Goal: Task Accomplishment & Management: Use online tool/utility

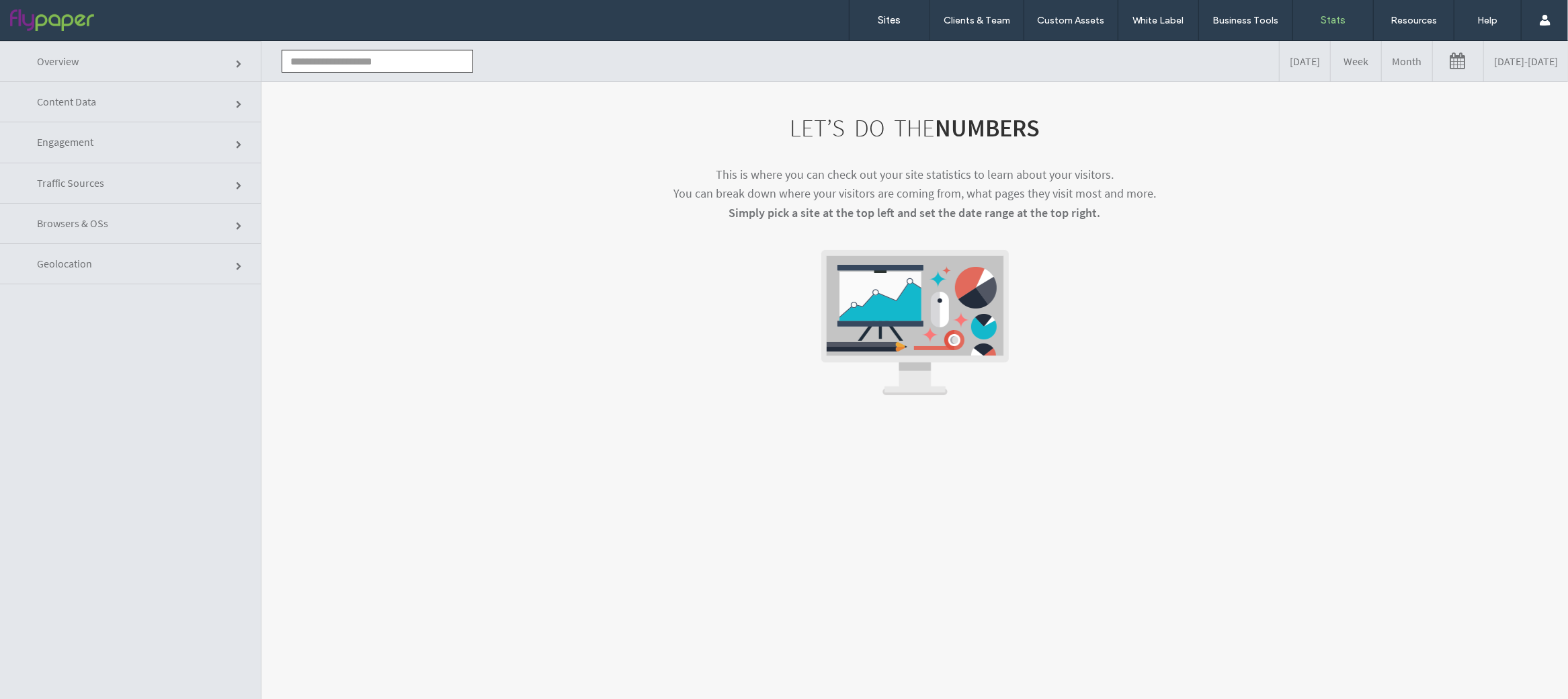
click at [375, 53] on input "text" at bounding box center [377, 60] width 191 height 23
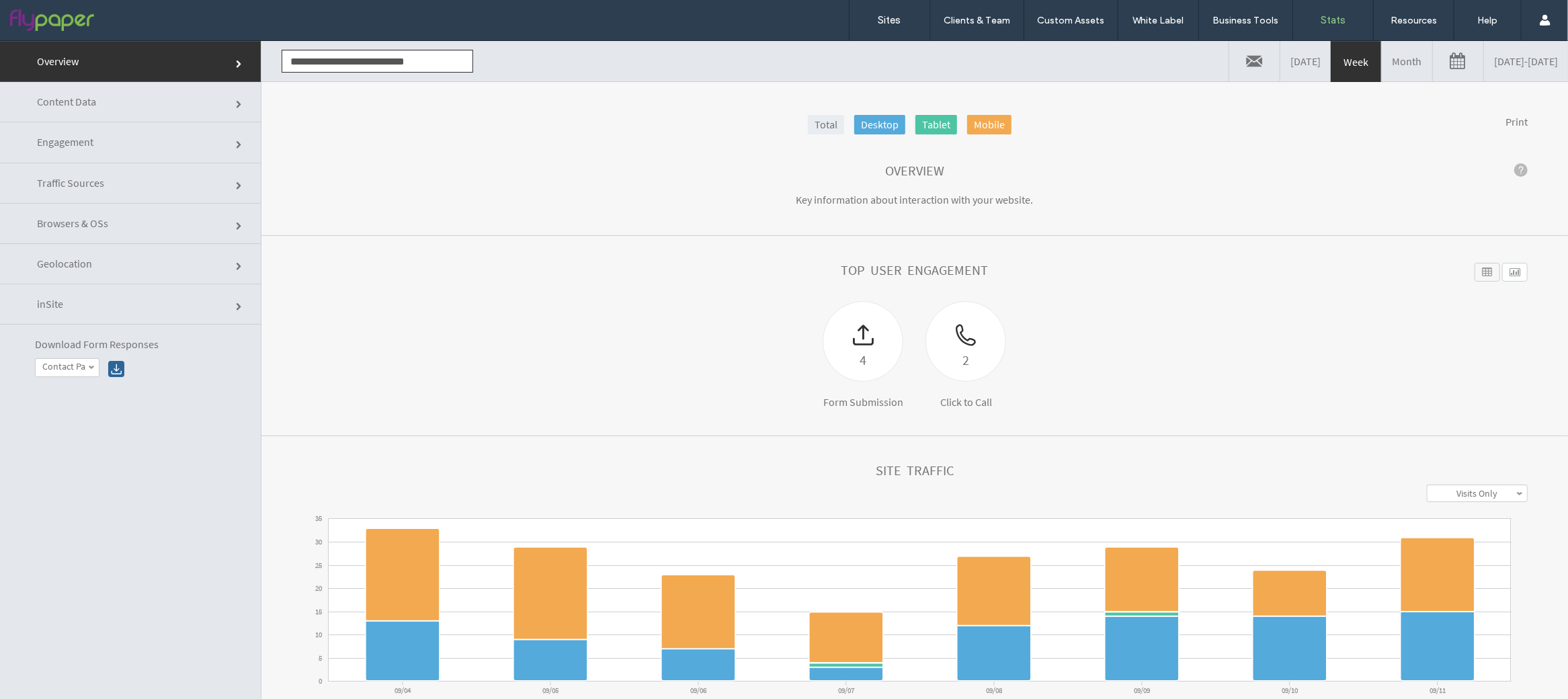
type input "**********"
click at [80, 373] on link "Contact Page" at bounding box center [67, 367] width 63 height 18
click at [86, 385] on label "Contact Page" at bounding box center [68, 384] width 52 height 12
click at [128, 370] on div "**********" at bounding box center [131, 357] width 261 height 68
click at [122, 372] on div at bounding box center [116, 368] width 16 height 16
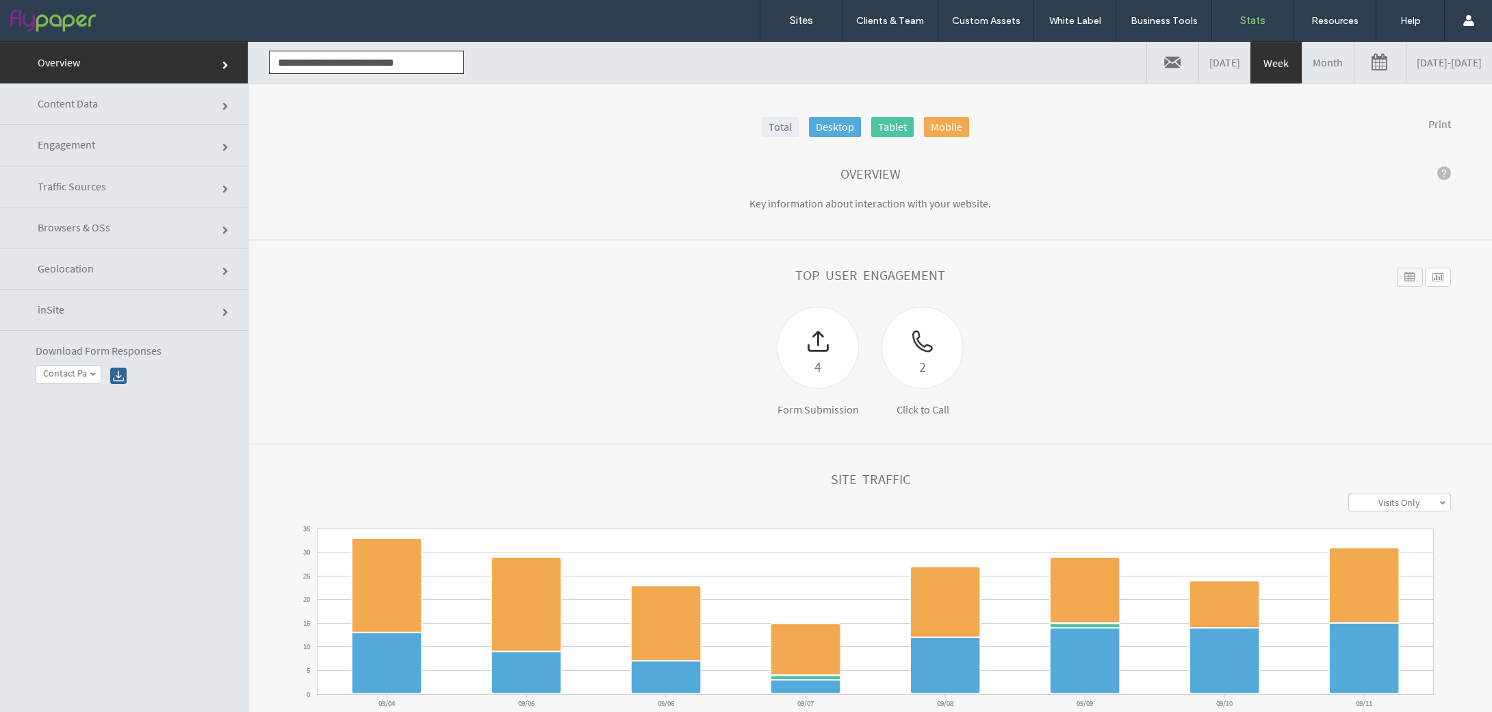
click at [77, 372] on label "Contact Page" at bounding box center [65, 374] width 44 height 12
click at [95, 414] on link "Contact Us" at bounding box center [85, 408] width 99 height 16
click at [94, 381] on link "Contact Us" at bounding box center [68, 375] width 64 height 18
click at [94, 412] on link "Contact Us" at bounding box center [85, 408] width 99 height 16
drag, startPoint x: 49, startPoint y: 378, endPoint x: 64, endPoint y: 378, distance: 15.7
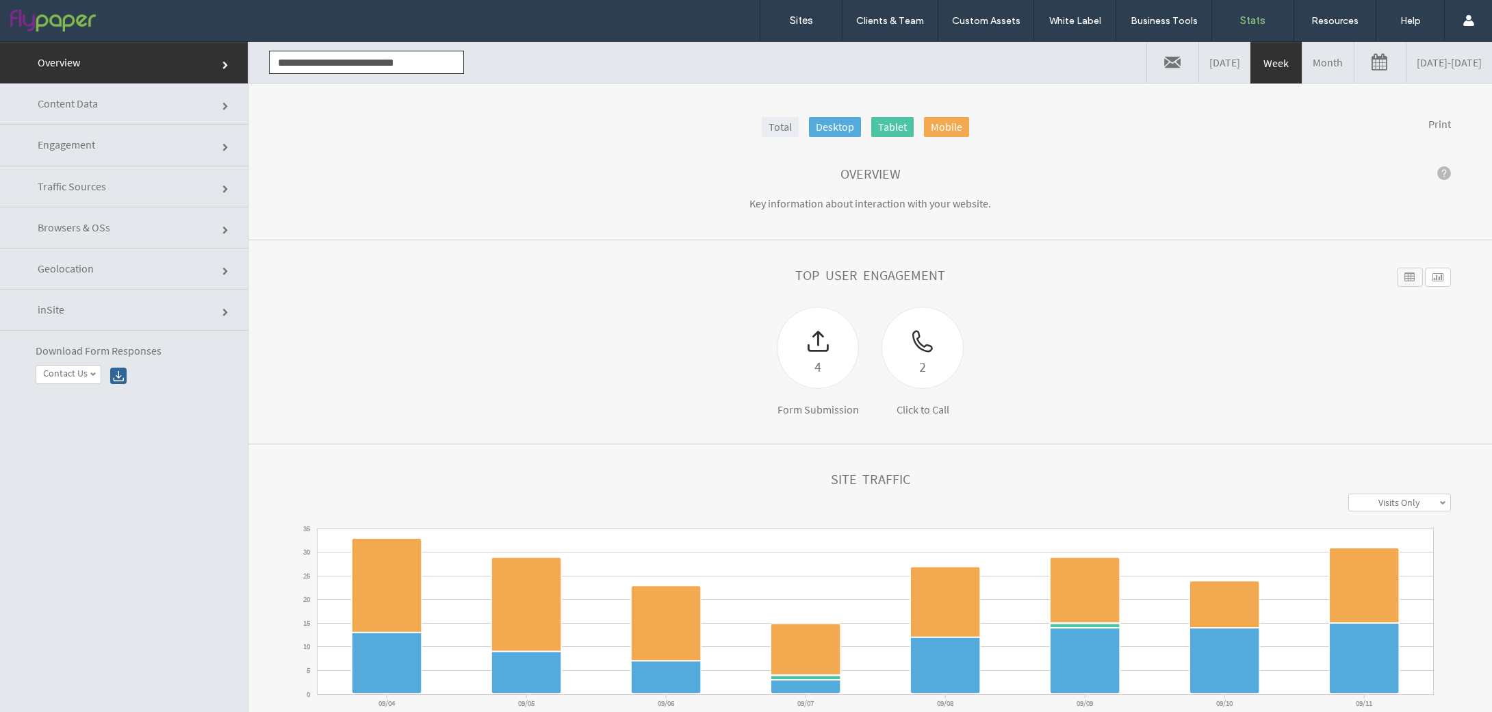
click at [49, 378] on label "Contact Us" at bounding box center [65, 374] width 44 height 12
click at [100, 396] on link "Contact Page" at bounding box center [85, 392] width 99 height 16
click at [117, 379] on div at bounding box center [118, 376] width 16 height 16
click at [62, 373] on label "Contact Page" at bounding box center [65, 374] width 44 height 12
click at [110, 414] on link "Contact Us" at bounding box center [85, 408] width 99 height 16
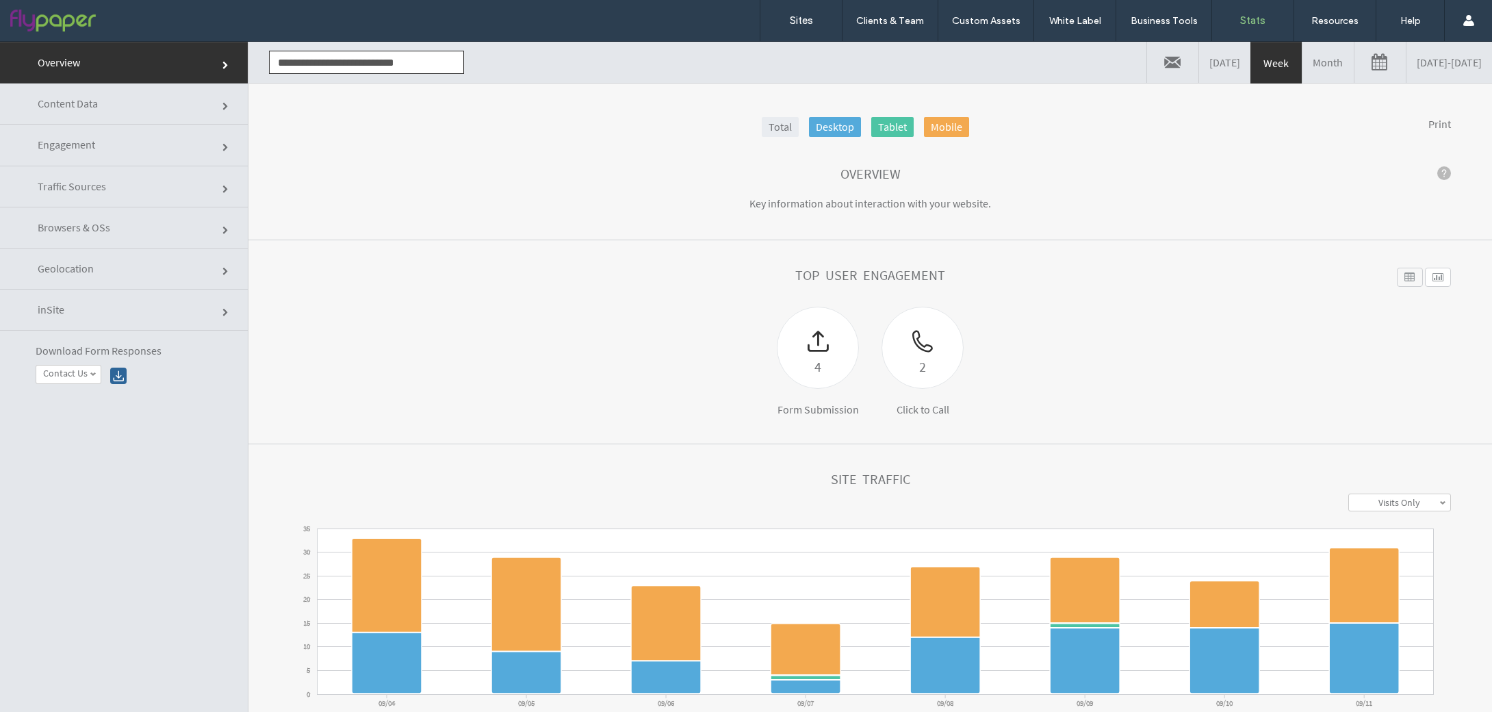
click at [112, 392] on div "**********" at bounding box center [124, 365] width 248 height 69
click at [118, 384] on div at bounding box center [118, 376] width 16 height 16
click at [62, 368] on label "Contact Us" at bounding box center [65, 374] width 44 height 12
click at [83, 429] on label "Contact Us" at bounding box center [65, 425] width 44 height 12
click at [119, 383] on div at bounding box center [118, 376] width 16 height 16
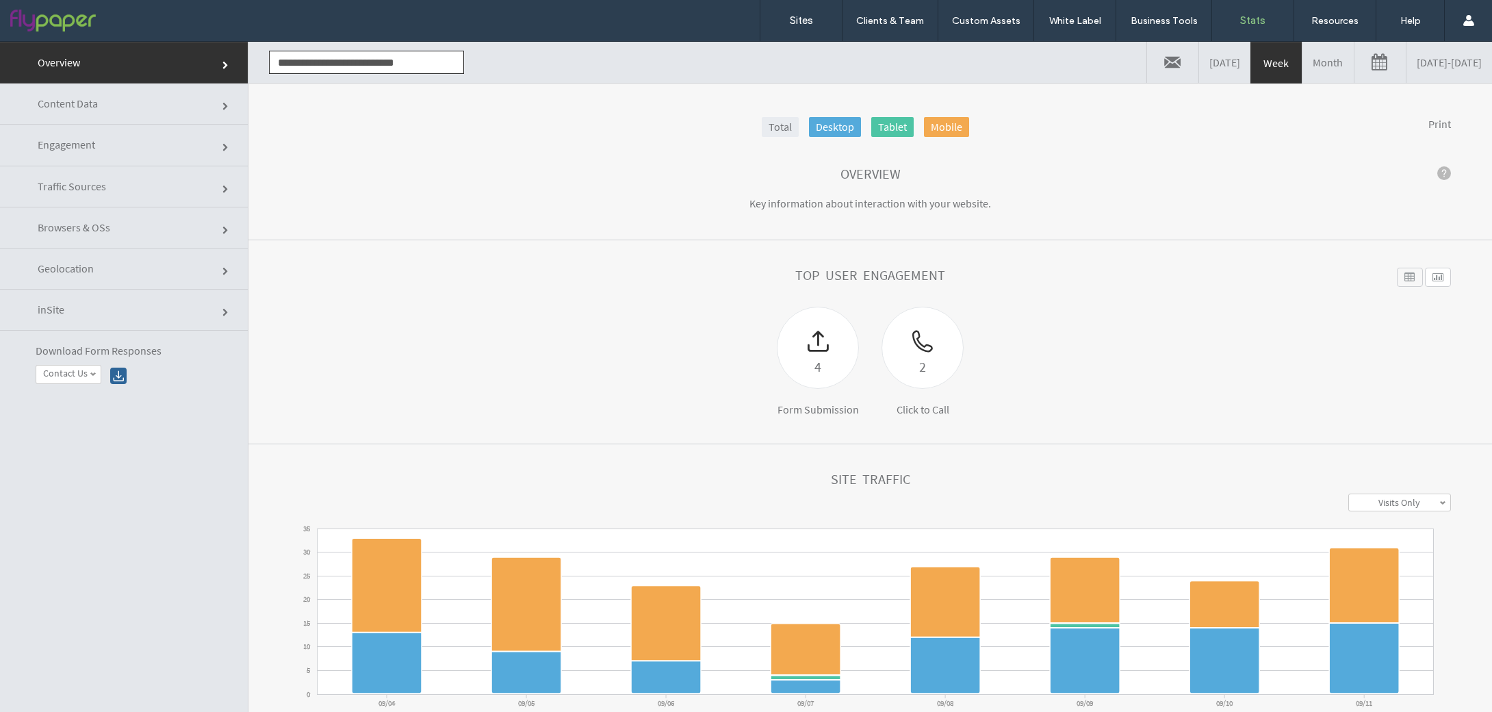
click at [77, 368] on label "Contact Us" at bounding box center [65, 374] width 44 height 12
click at [75, 446] on label "Contact Us" at bounding box center [65, 441] width 44 height 12
click at [120, 375] on div at bounding box center [118, 376] width 16 height 16
click at [69, 374] on label "Contact Us" at bounding box center [65, 374] width 44 height 12
click at [57, 461] on label "Contact Us" at bounding box center [65, 457] width 44 height 12
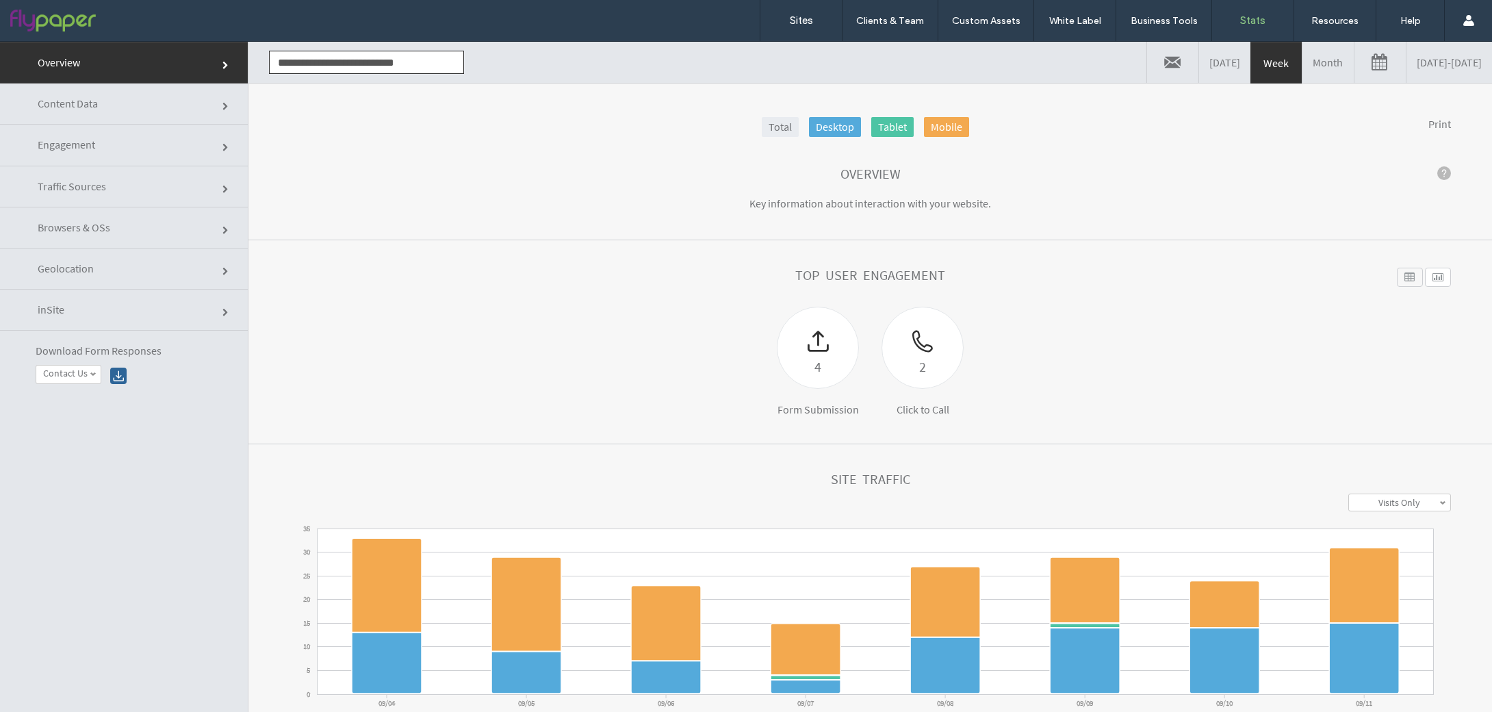
click at [125, 366] on div "**********" at bounding box center [124, 365] width 248 height 69
click at [117, 391] on div "**********" at bounding box center [124, 365] width 248 height 69
click at [122, 366] on div "**********" at bounding box center [124, 365] width 248 height 69
click at [120, 371] on div at bounding box center [118, 376] width 16 height 16
click at [77, 372] on label "Contact Us" at bounding box center [65, 374] width 44 height 12
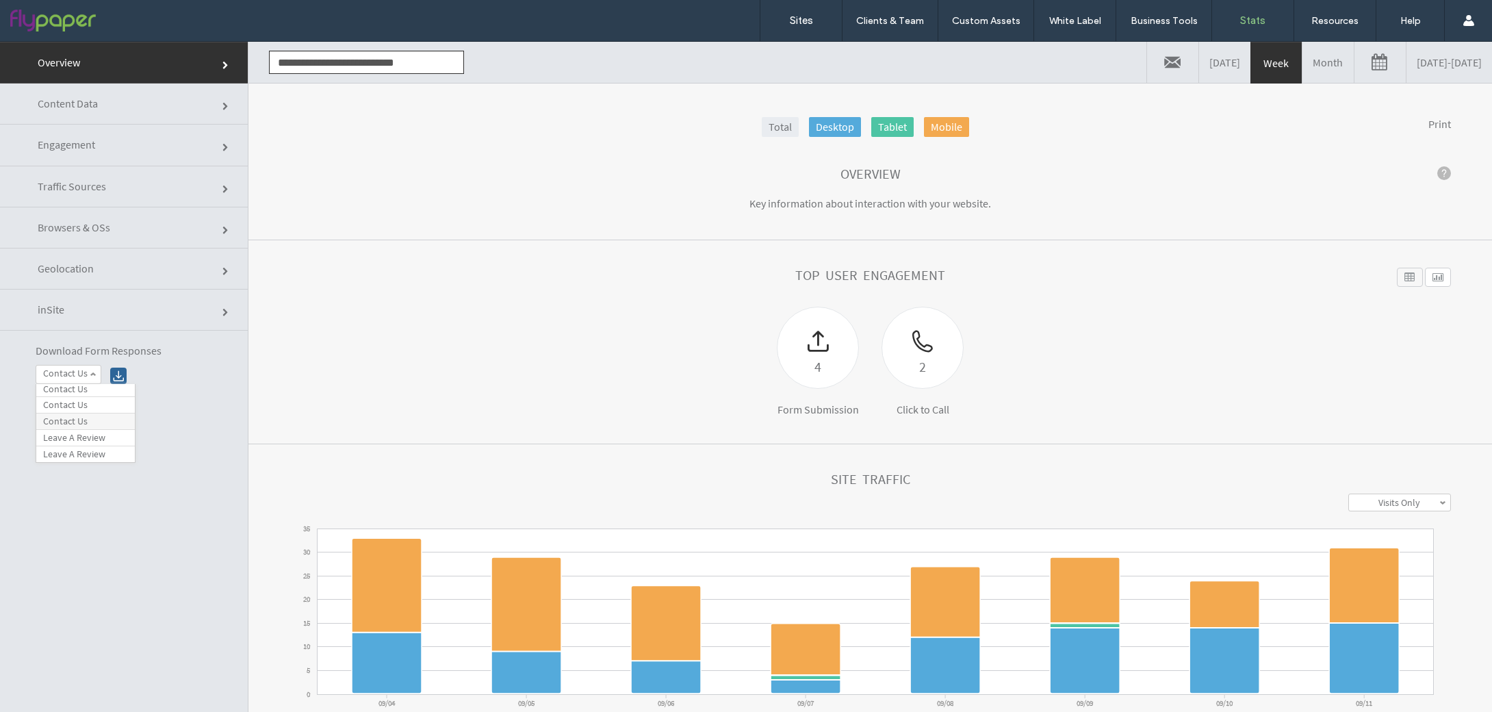
scroll to position [36, 0]
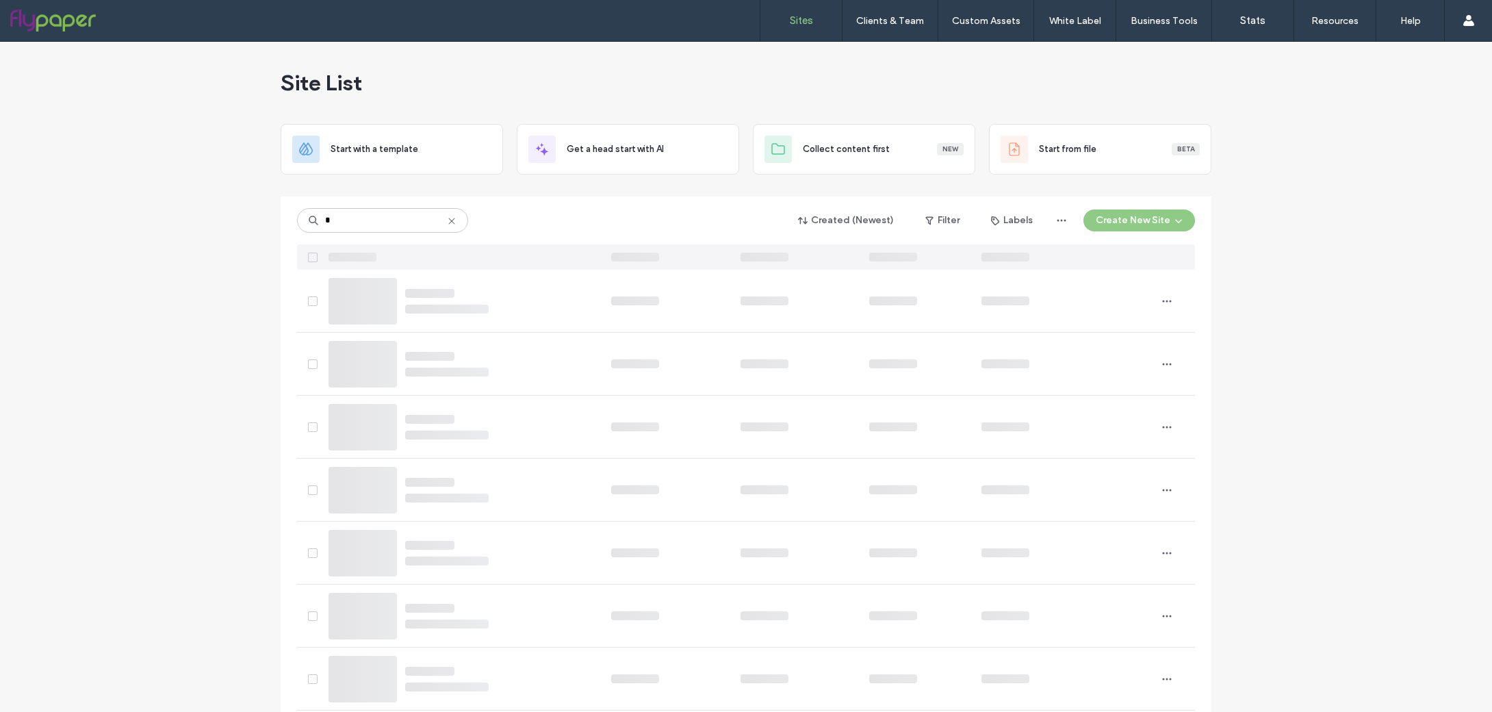
type input "*"
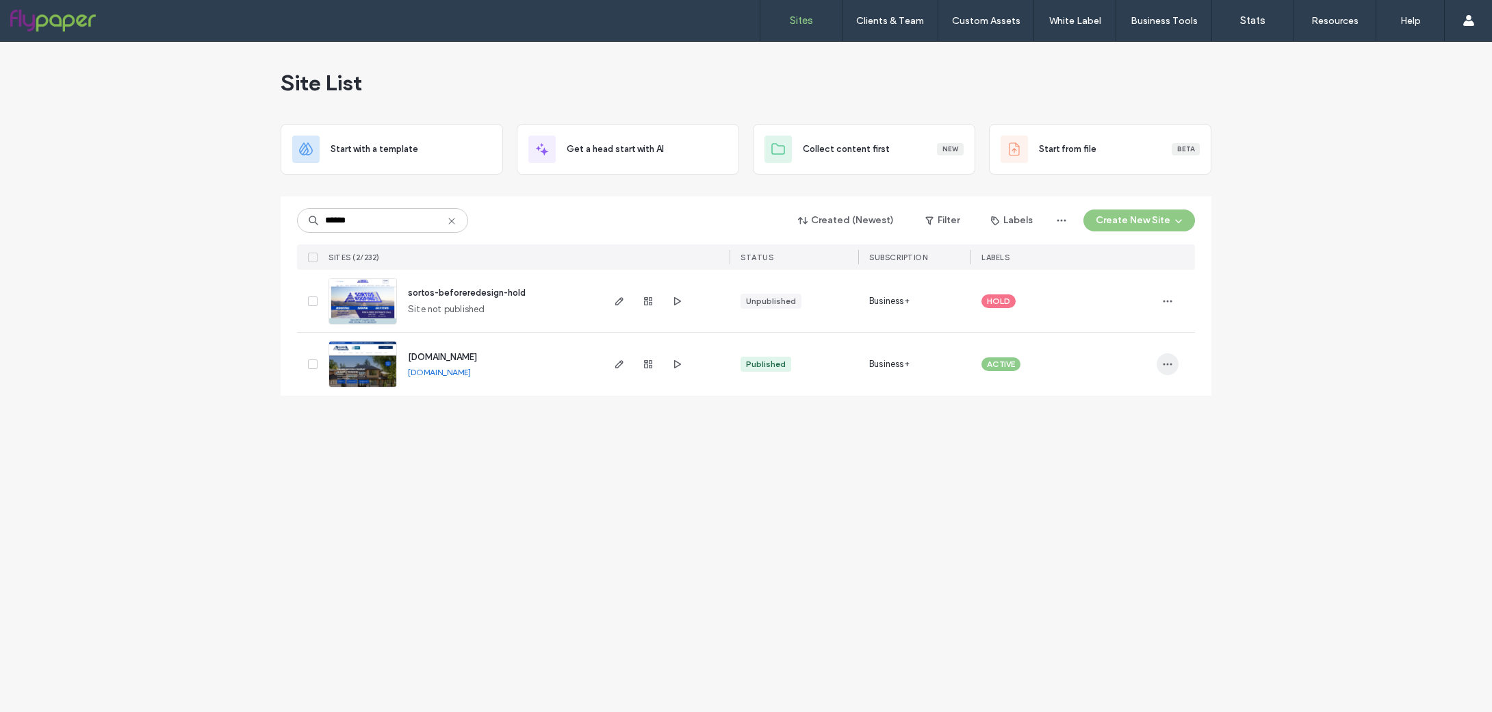
type input "******"
click at [1173, 364] on span "button" at bounding box center [1168, 364] width 22 height 22
click at [1127, 518] on span "Site Dashboard" at bounding box center [1115, 513] width 64 height 14
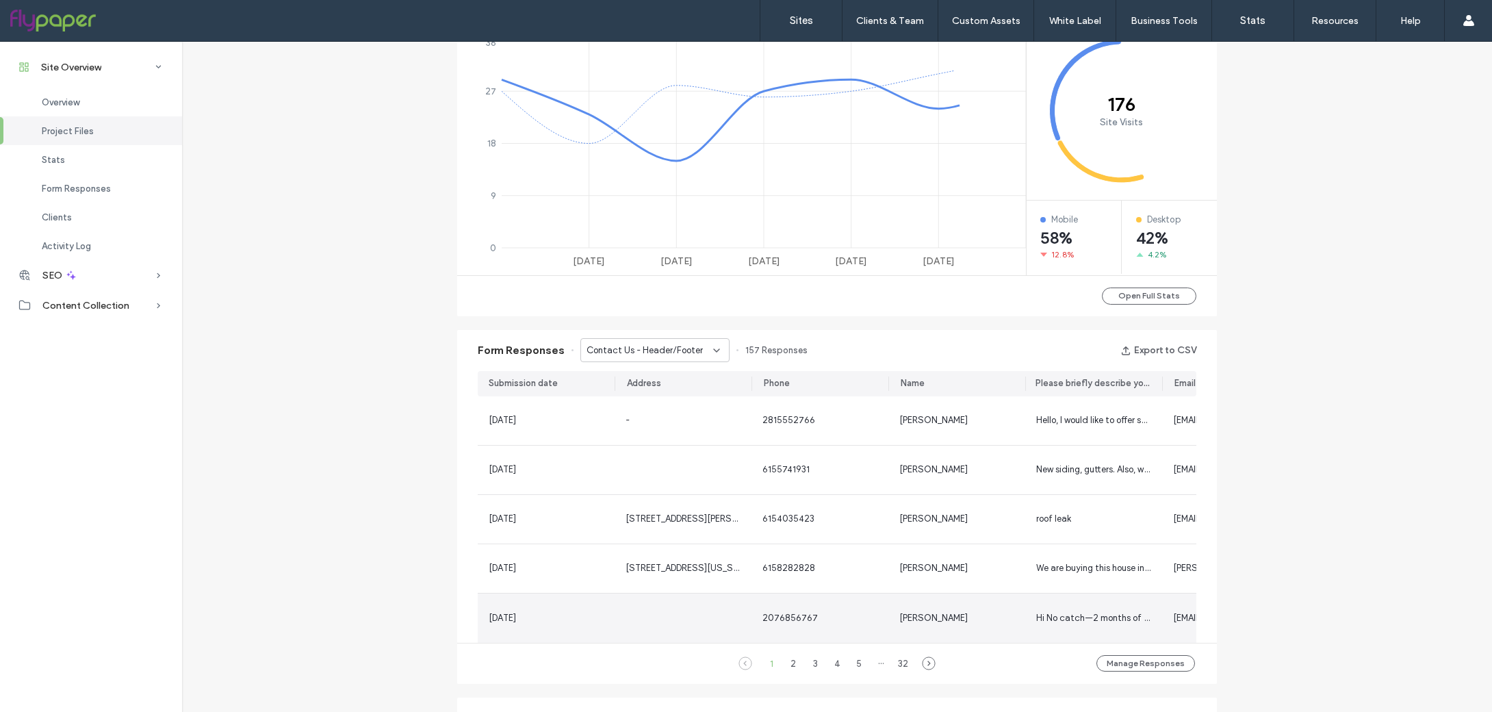
scroll to position [270, 0]
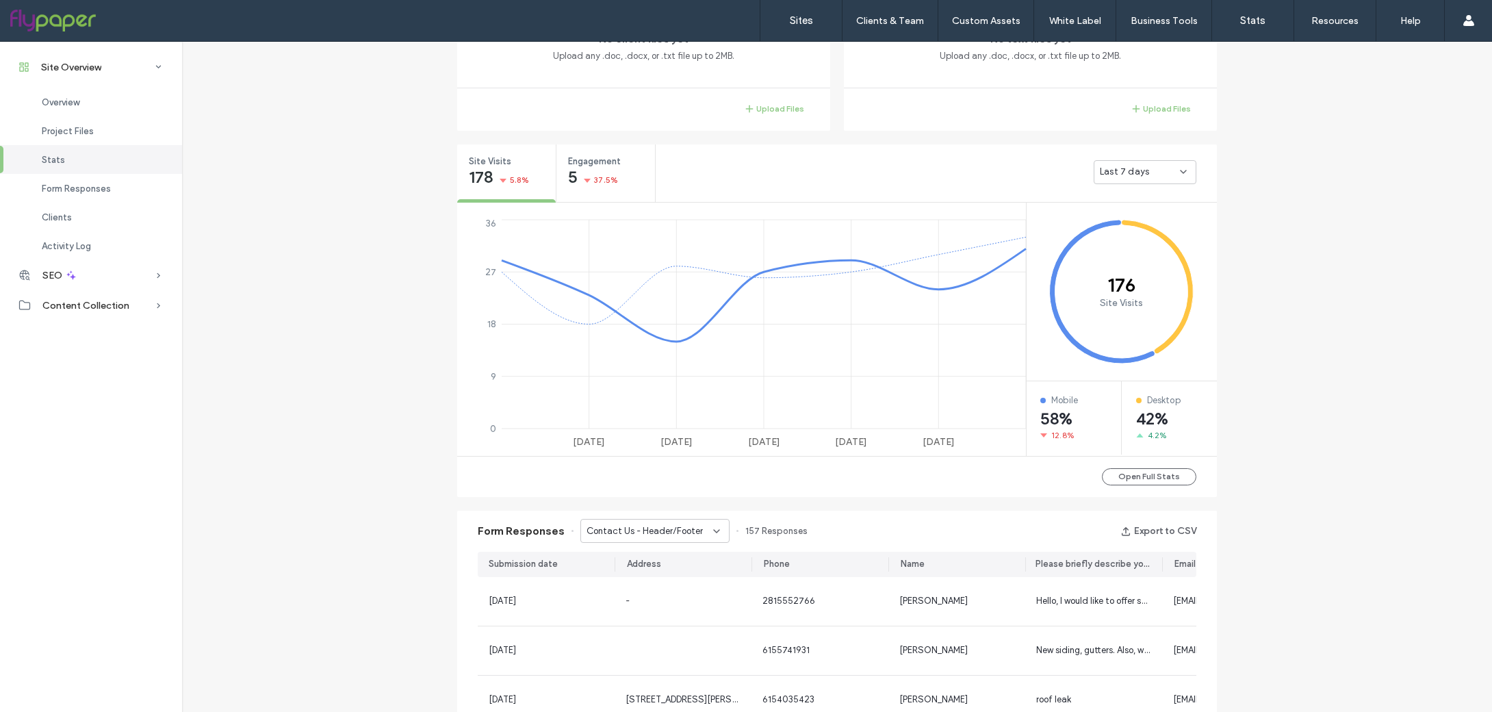
scroll to position [423, 0]
click at [646, 518] on div "Contact Us - Header/Footer" at bounding box center [655, 530] width 149 height 24
click at [667, 551] on span "Contact Us - Header/Footer" at bounding box center [637, 554] width 116 height 14
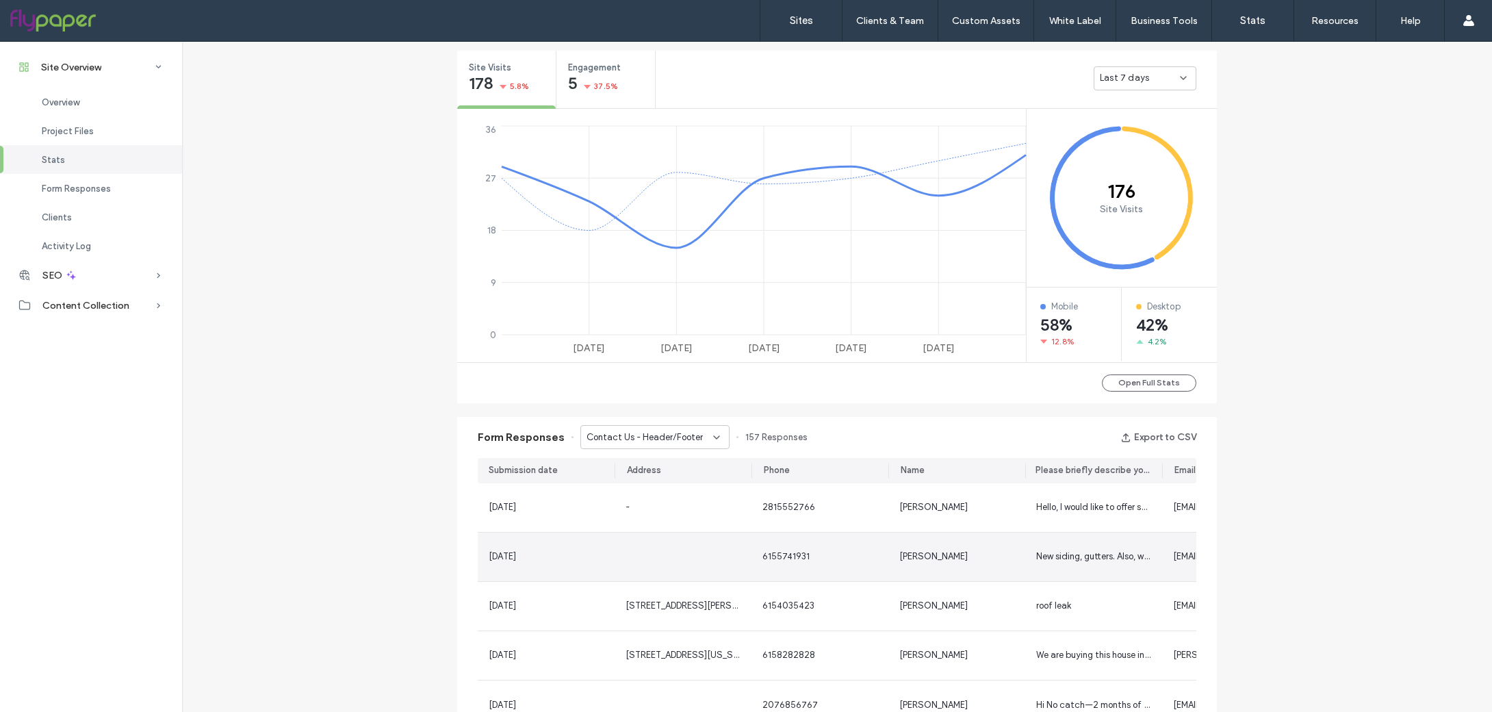
scroll to position [594, 0]
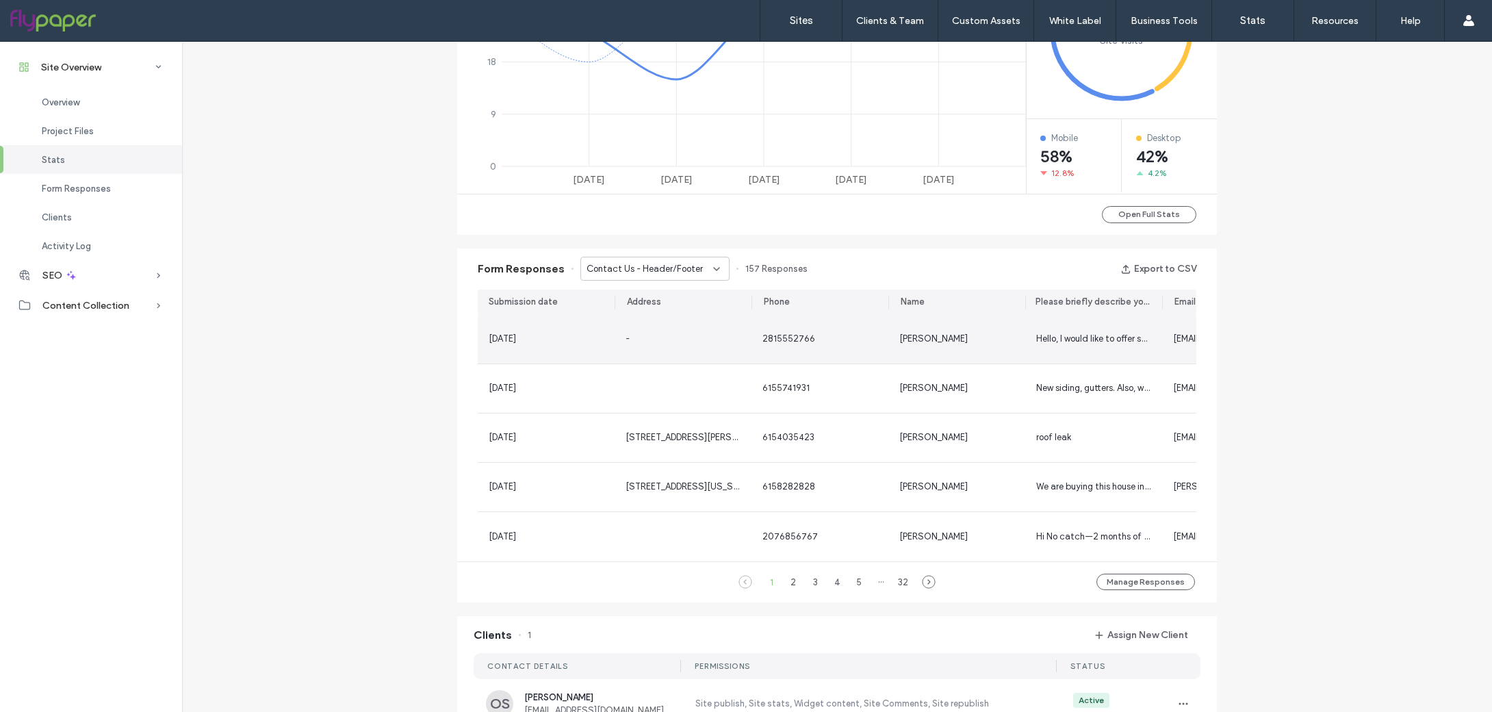
scroll to position [707, 0]
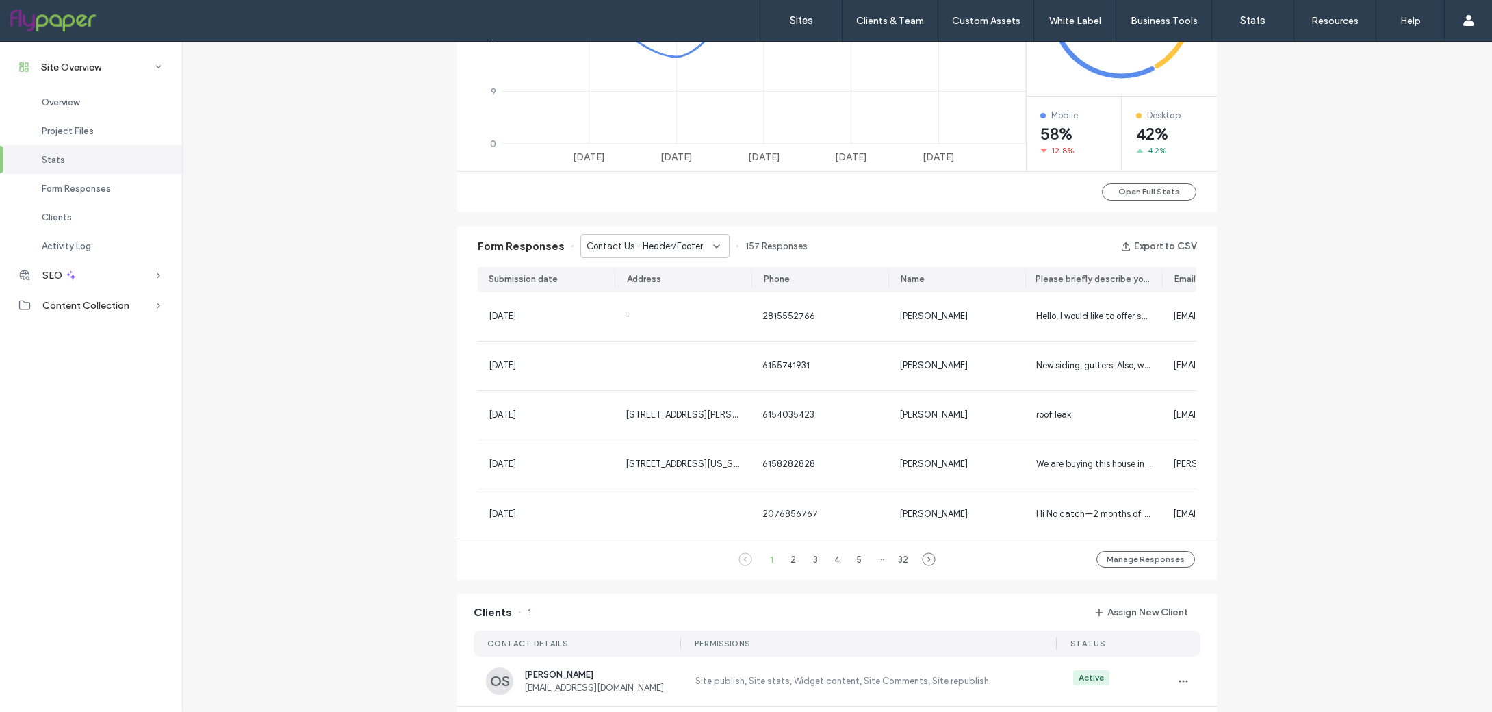
click at [671, 251] on span "Contact Us - Header/Footer" at bounding box center [645, 247] width 116 height 14
click at [657, 345] on span "Contact Us - Header/Footer" at bounding box center [637, 342] width 116 height 14
click at [663, 248] on span "Contact Us - Header/Footer" at bounding box center [645, 247] width 116 height 14
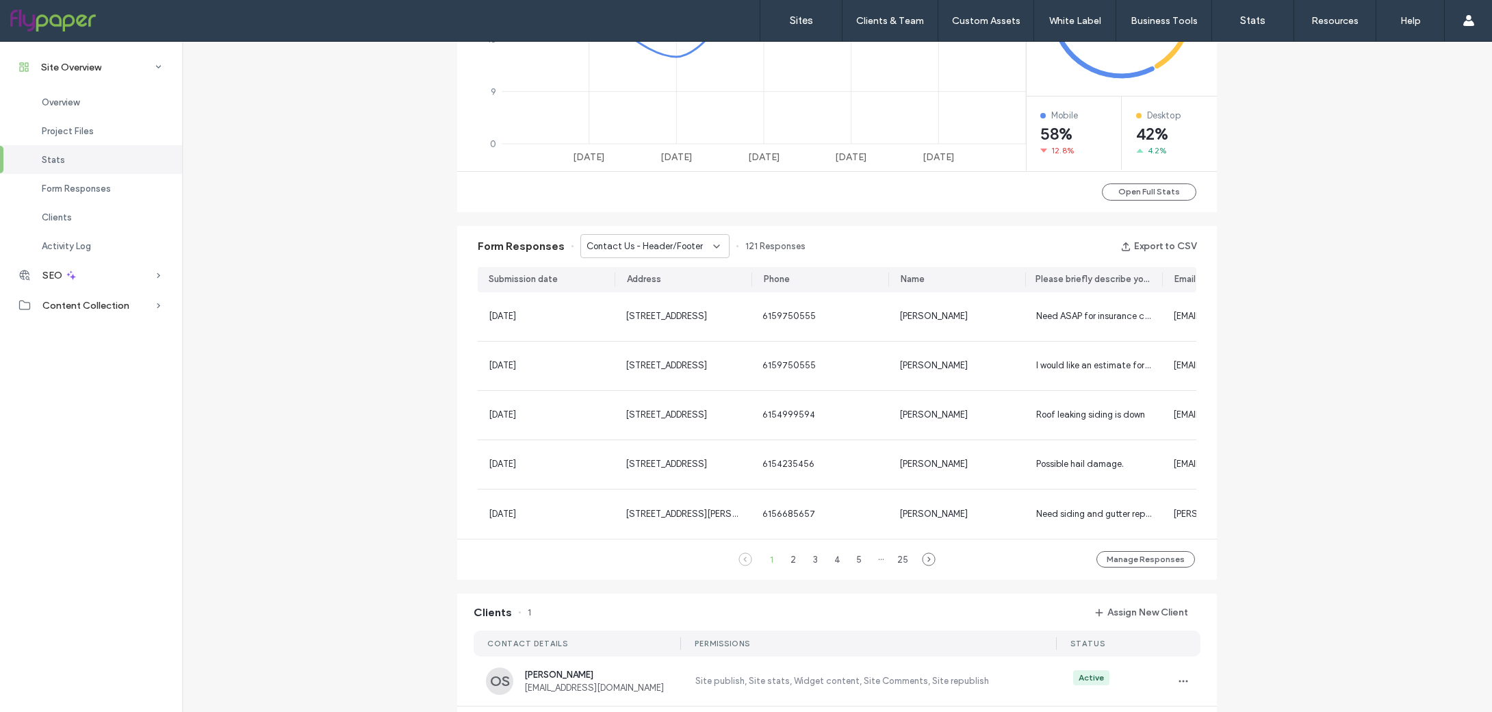
click at [663, 248] on span "Contact Us - Header/Footer" at bounding box center [645, 247] width 116 height 14
click at [649, 343] on div "Contact Us" at bounding box center [647, 343] width 147 height 24
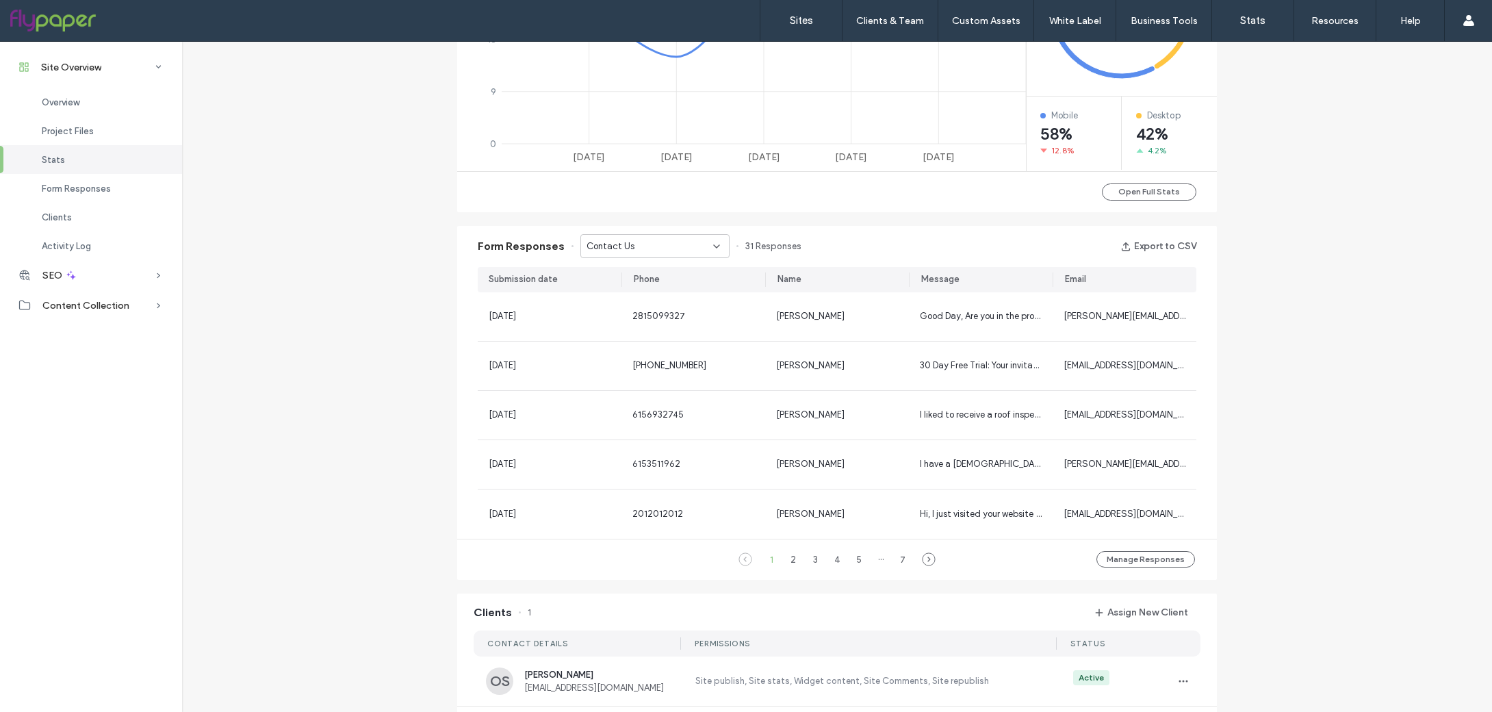
click at [672, 244] on div "Contact Us" at bounding box center [650, 247] width 127 height 14
click at [654, 394] on div "Contact Us" at bounding box center [647, 390] width 147 height 24
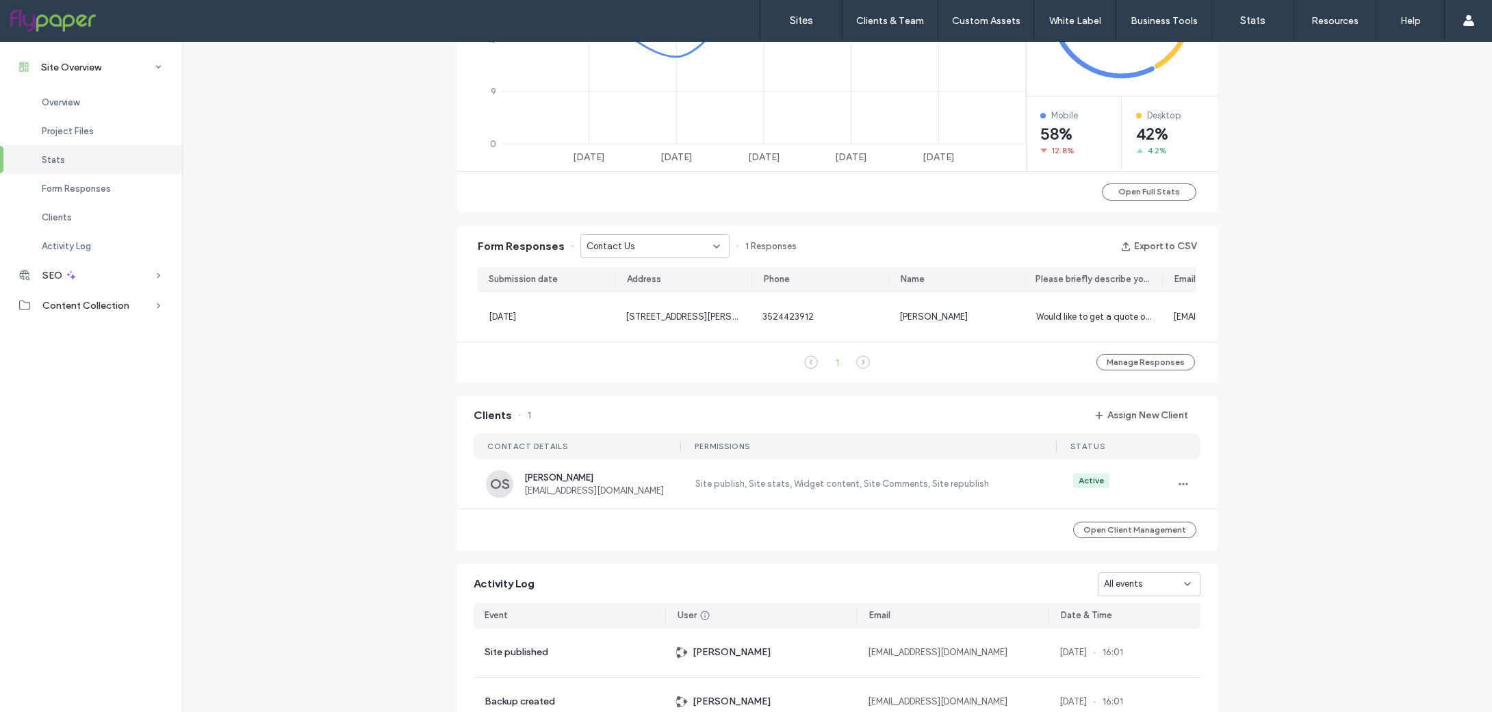
click at [690, 246] on div "Contact Us" at bounding box center [650, 247] width 127 height 14
click at [622, 390] on span "Contact Page - Contact page" at bounding box center [641, 391] width 125 height 14
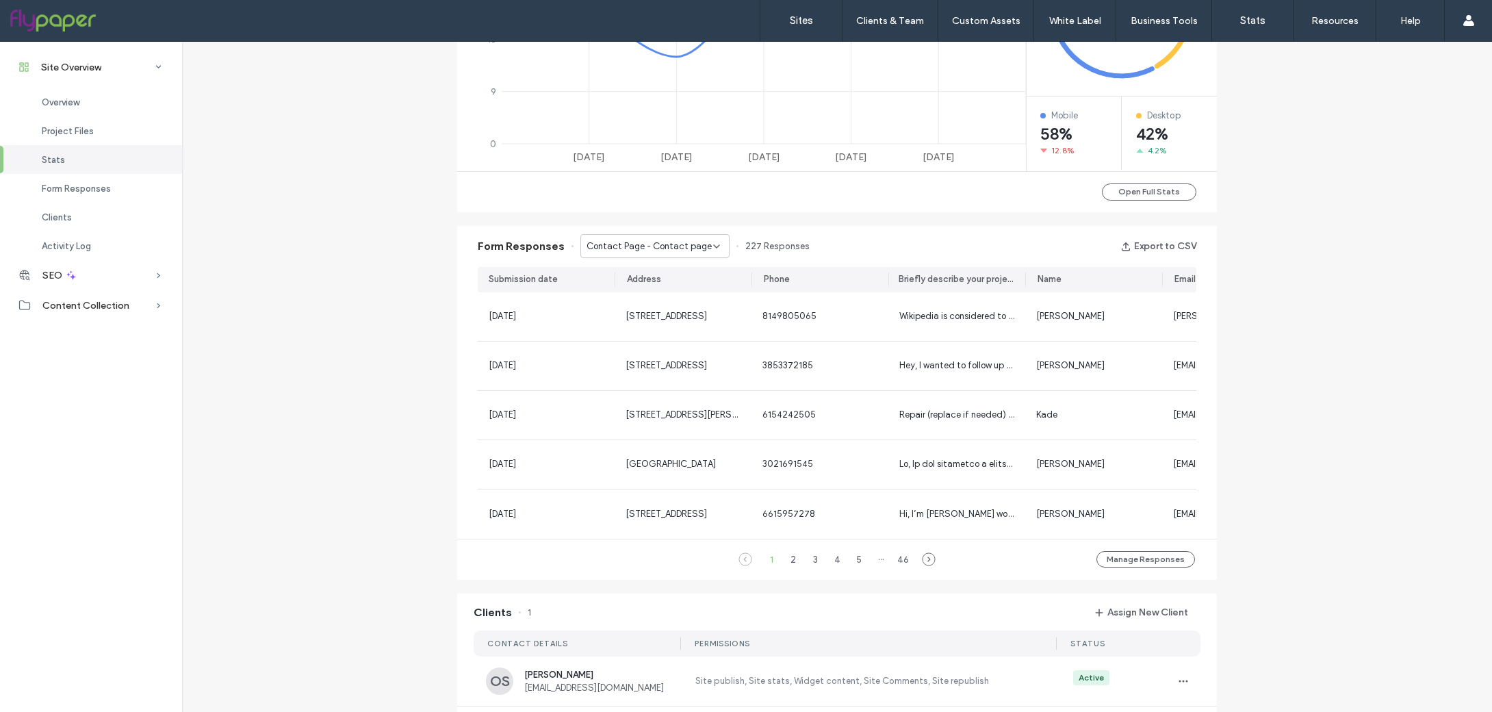
click at [666, 246] on span "Contact Page - Contact page" at bounding box center [649, 247] width 125 height 14
click at [874, 231] on div "Form Responses Contact Page - Contact page 227 Responses Export to CSV" at bounding box center [837, 246] width 760 height 41
click at [689, 240] on span "Contact Page - Contact page" at bounding box center [649, 247] width 125 height 14
click at [670, 275] on span "Contact Us - Header/Footer" at bounding box center [637, 271] width 116 height 14
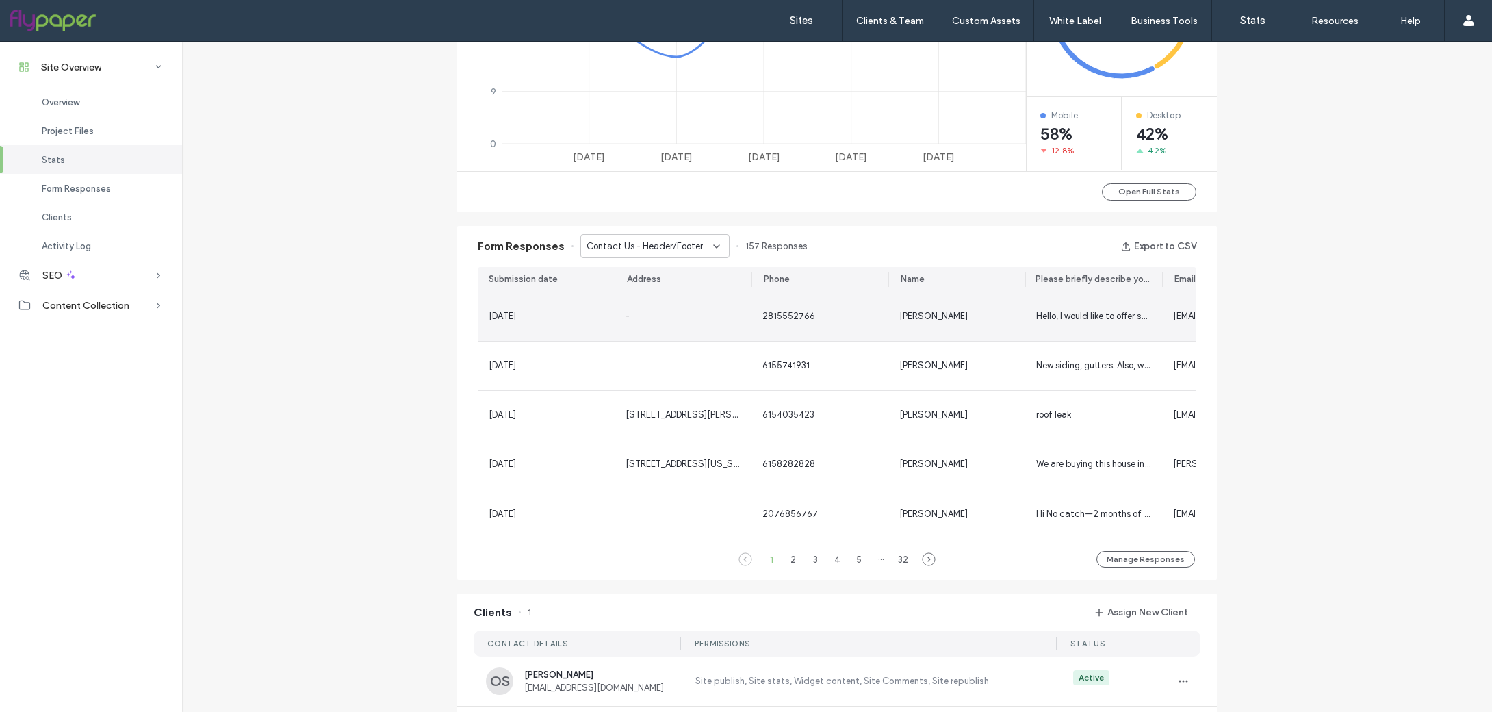
click at [934, 307] on div "Gloria Mueller" at bounding box center [957, 316] width 137 height 49
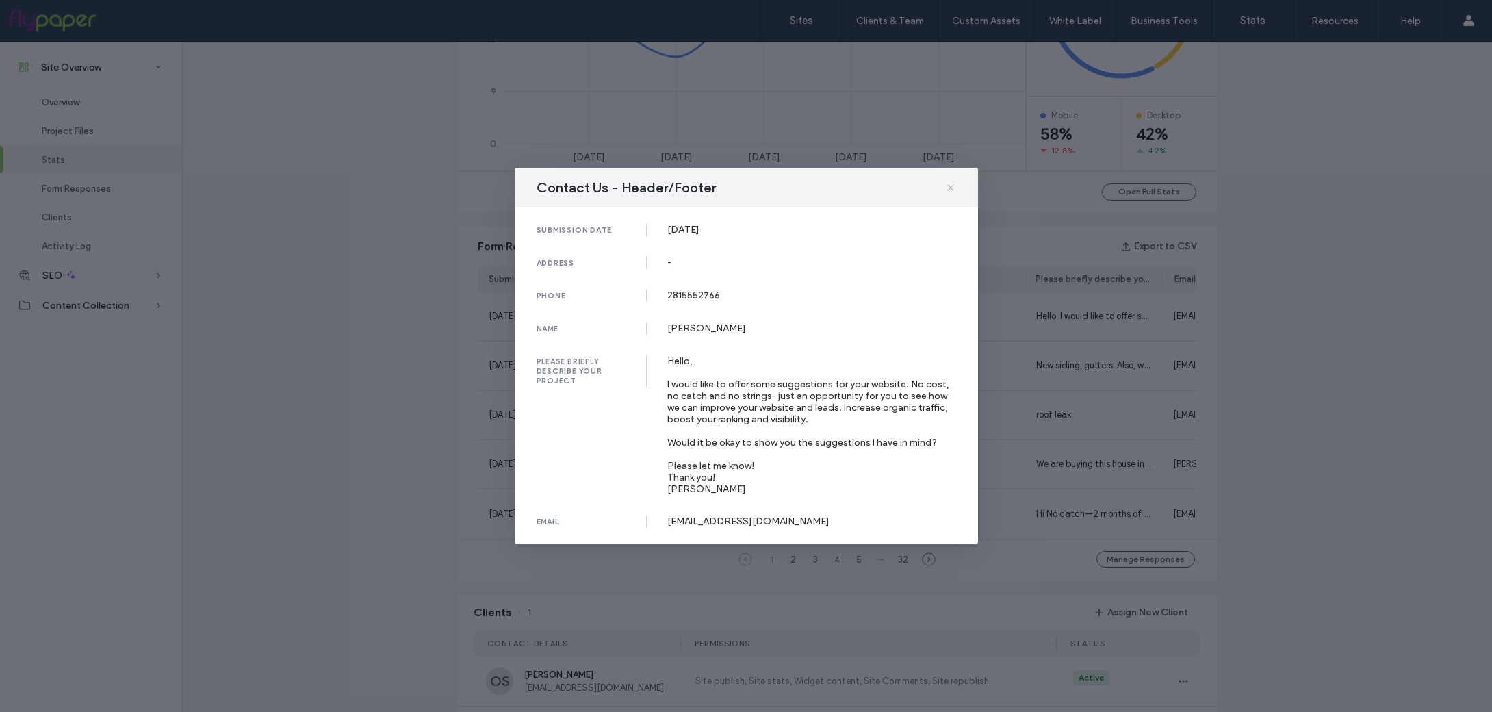
click at [952, 182] on icon at bounding box center [950, 187] width 11 height 11
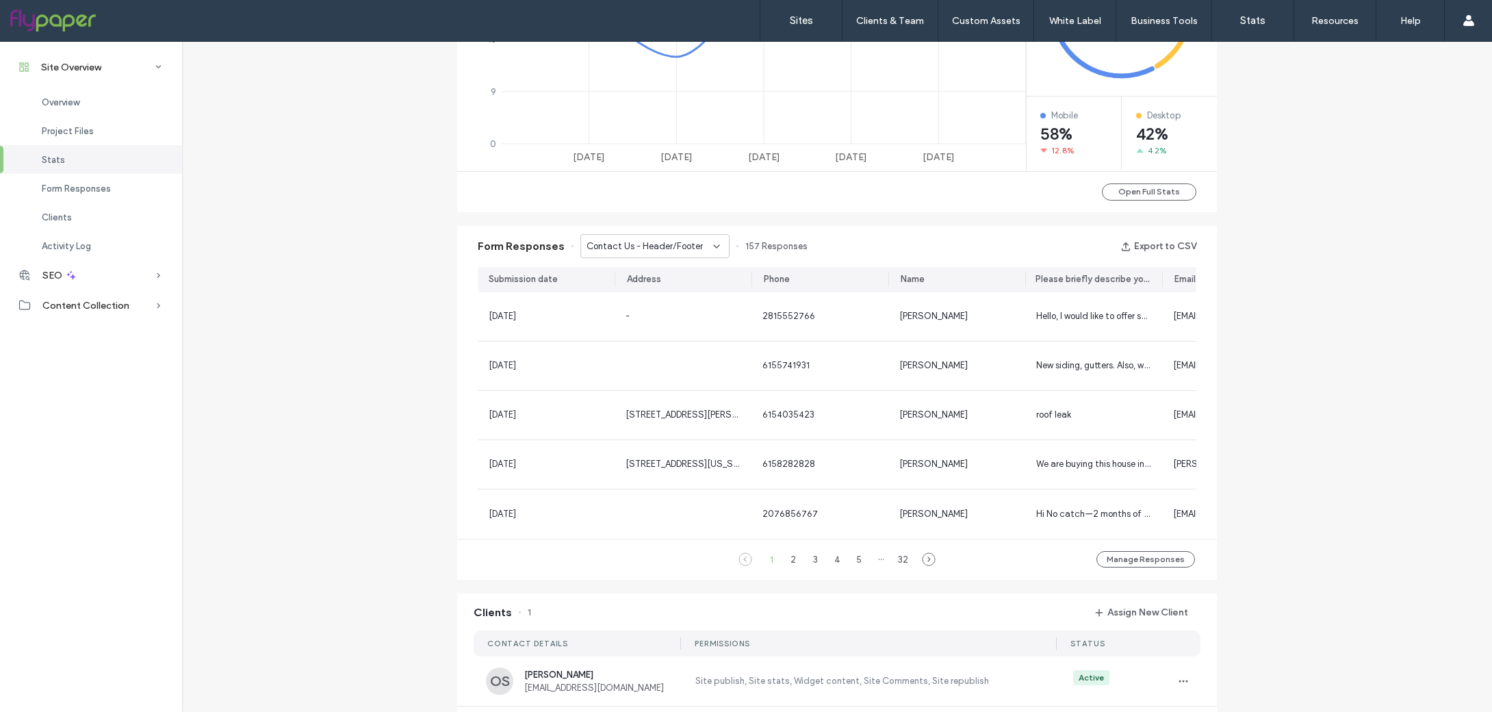
click at [645, 234] on div "Contact Us - Header/Footer" at bounding box center [655, 246] width 149 height 24
click at [681, 288] on span "Leave A Review - Reviews page" at bounding box center [640, 295] width 123 height 14
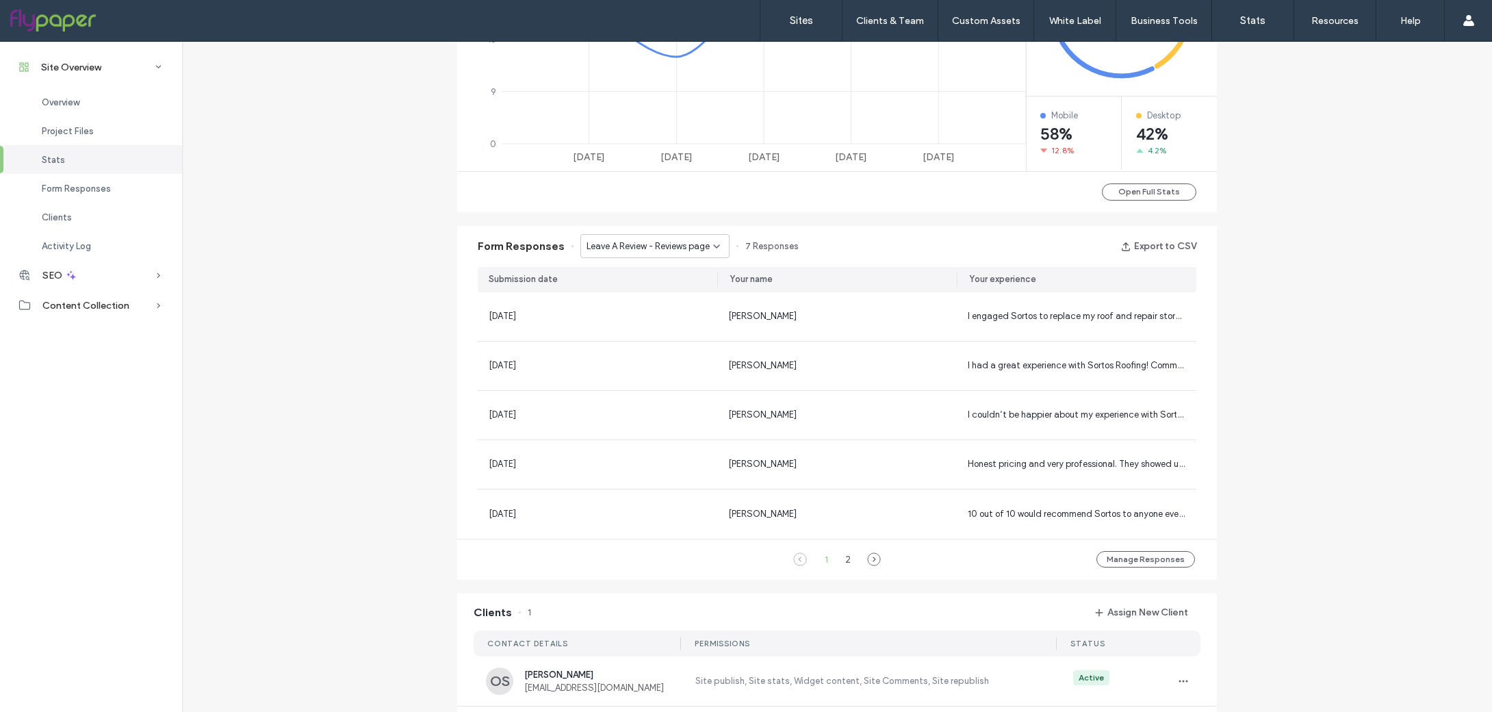
click at [692, 245] on span "Leave A Review - Reviews page" at bounding box center [648, 247] width 123 height 14
click at [674, 350] on div "Contact Us - Header/Footer" at bounding box center [647, 342] width 147 height 24
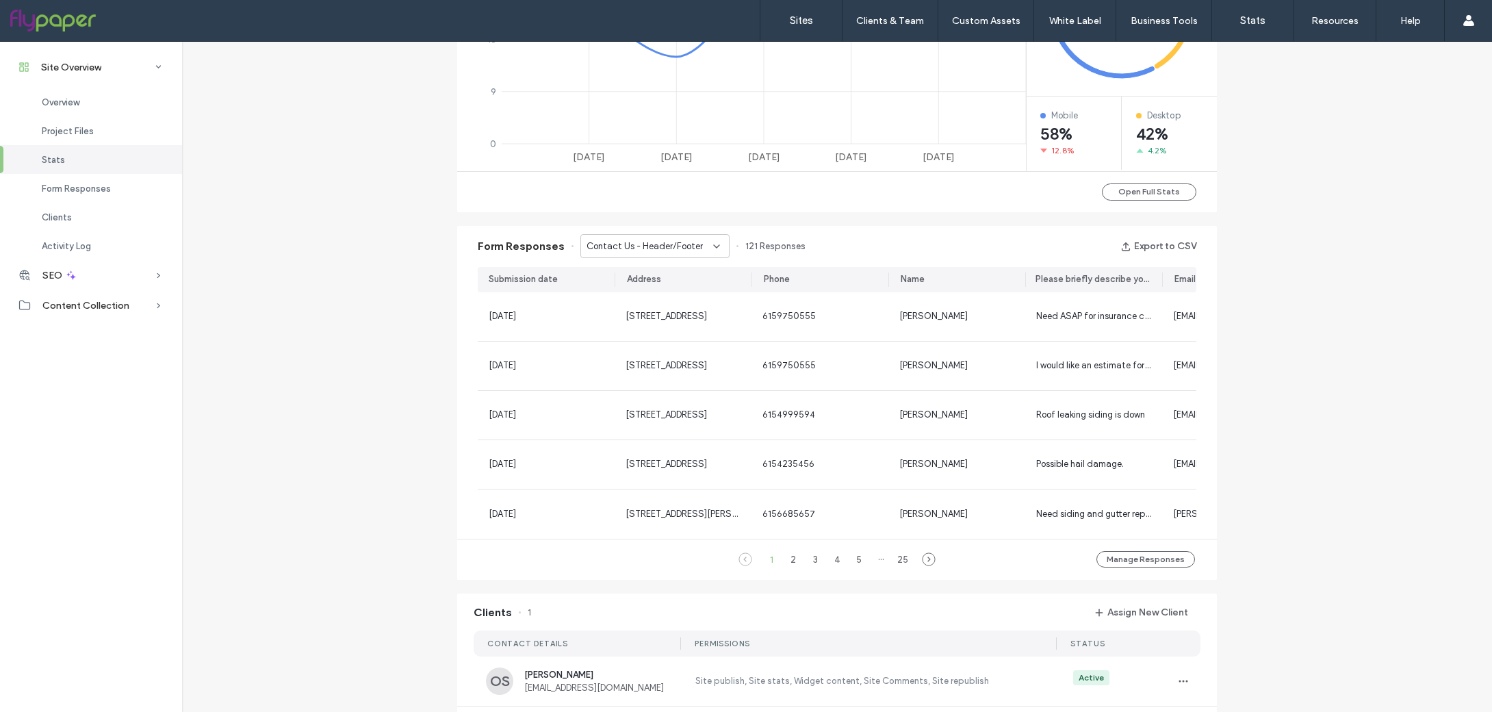
click at [704, 256] on div "Contact Us - Header/Footer" at bounding box center [655, 246] width 149 height 24
click at [665, 366] on div "Contact Us" at bounding box center [647, 366] width 147 height 24
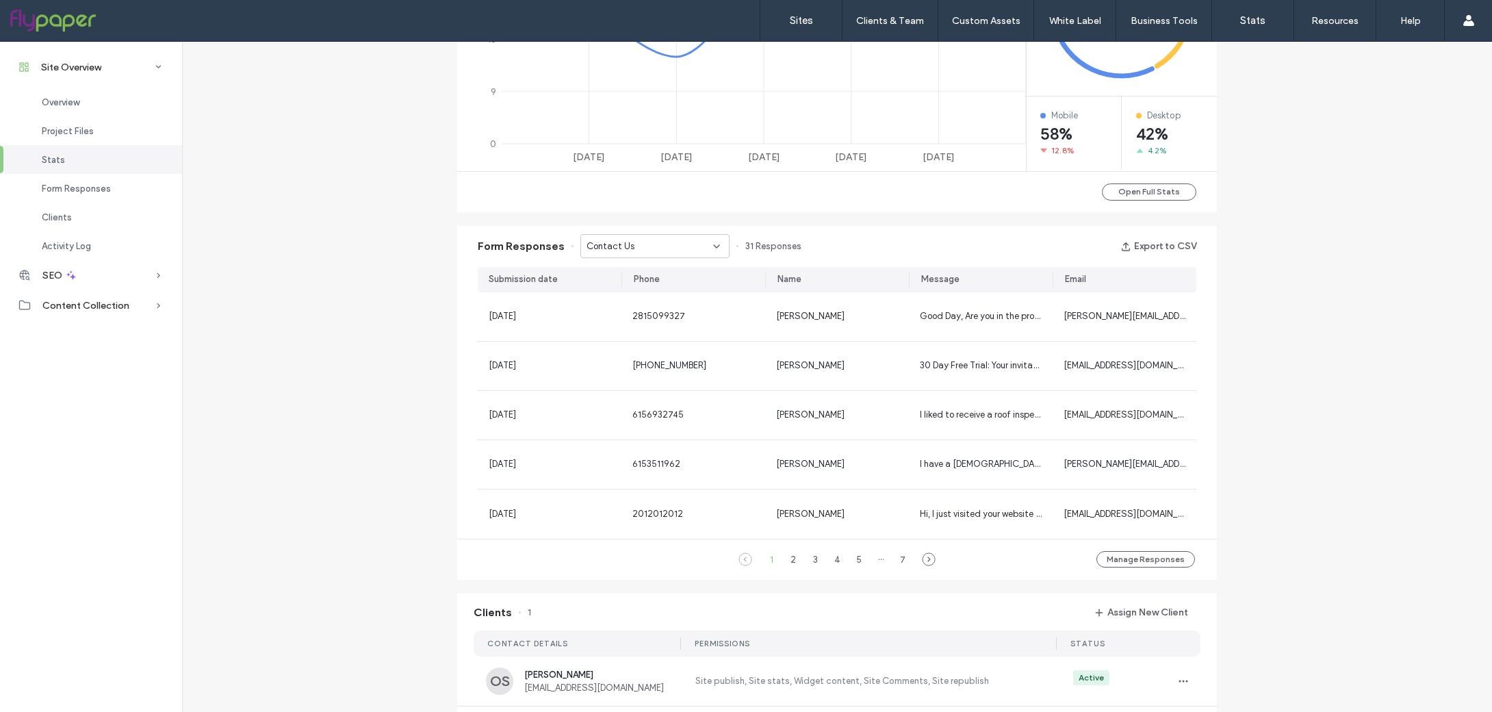
click at [690, 246] on div "Contact Us" at bounding box center [650, 247] width 127 height 14
click at [659, 366] on div "Contact Us" at bounding box center [647, 367] width 147 height 24
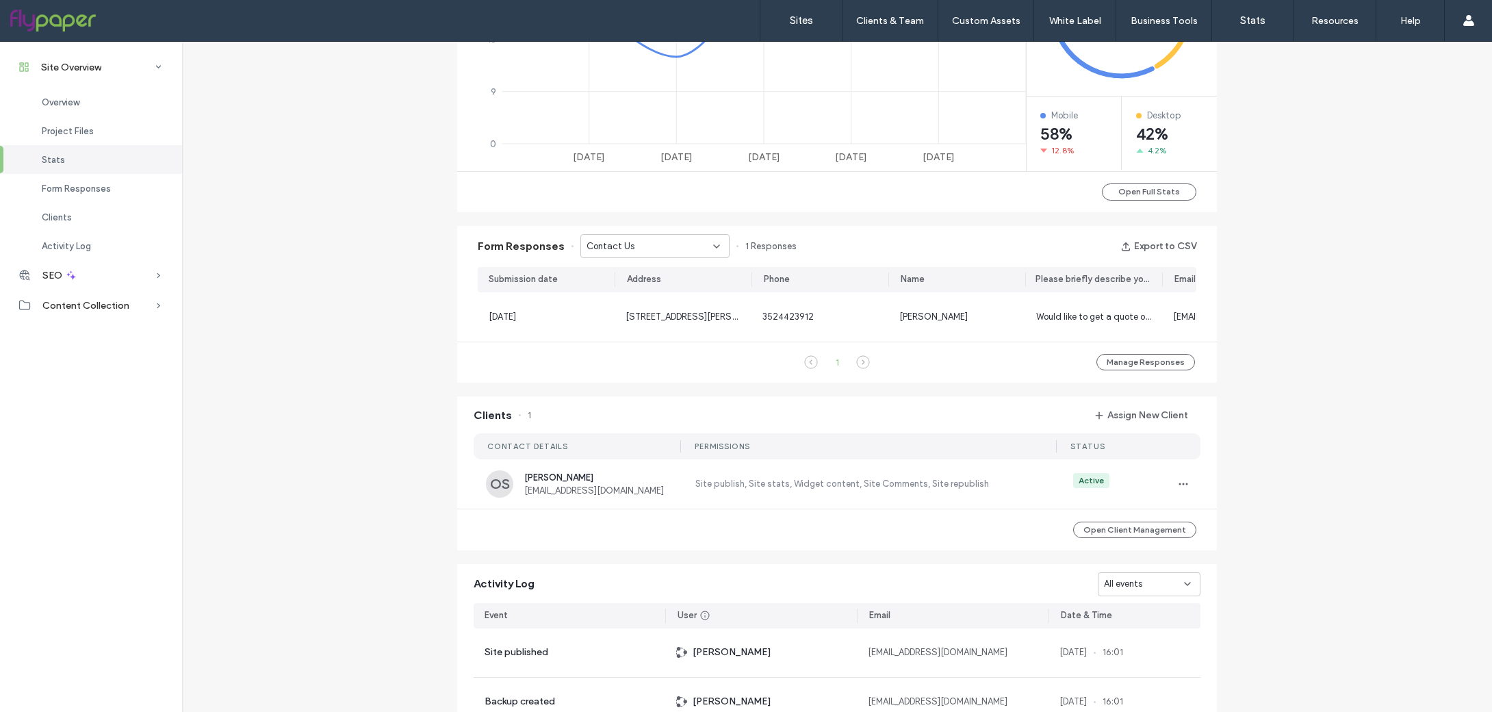
click at [698, 253] on div "Contact Us" at bounding box center [650, 247] width 127 height 14
click at [659, 386] on span "Contact Page - Contact page" at bounding box center [641, 391] width 125 height 14
